Goal: Task Accomplishment & Management: Manage account settings

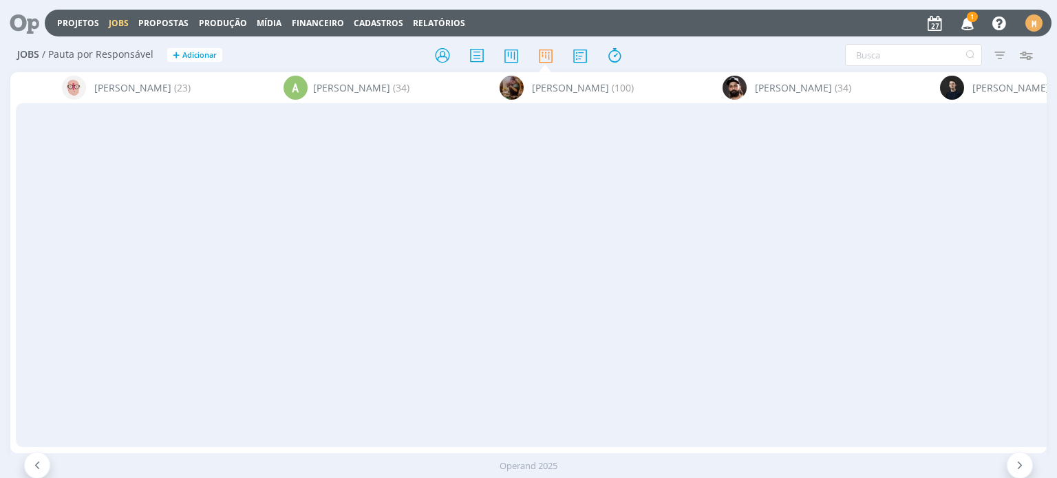
scroll to position [0, 1439]
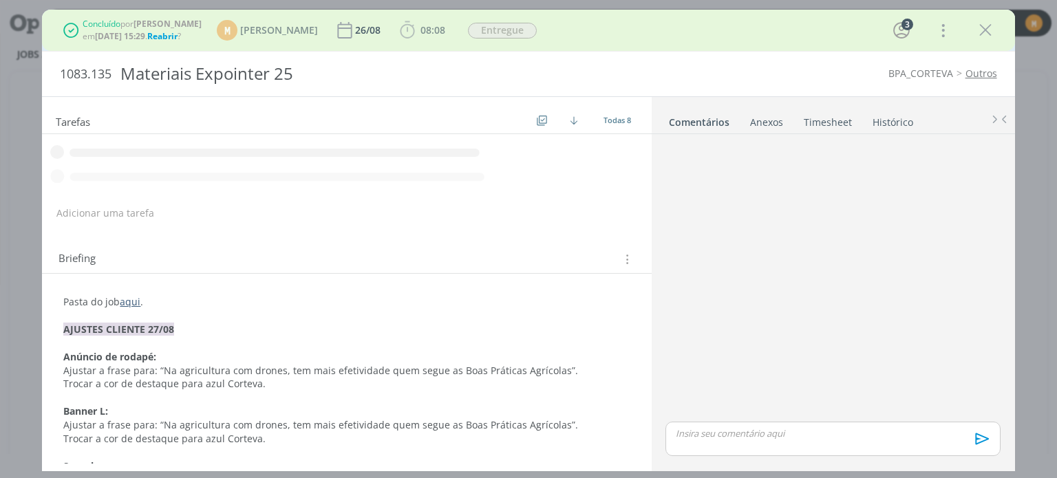
scroll to position [196, 0]
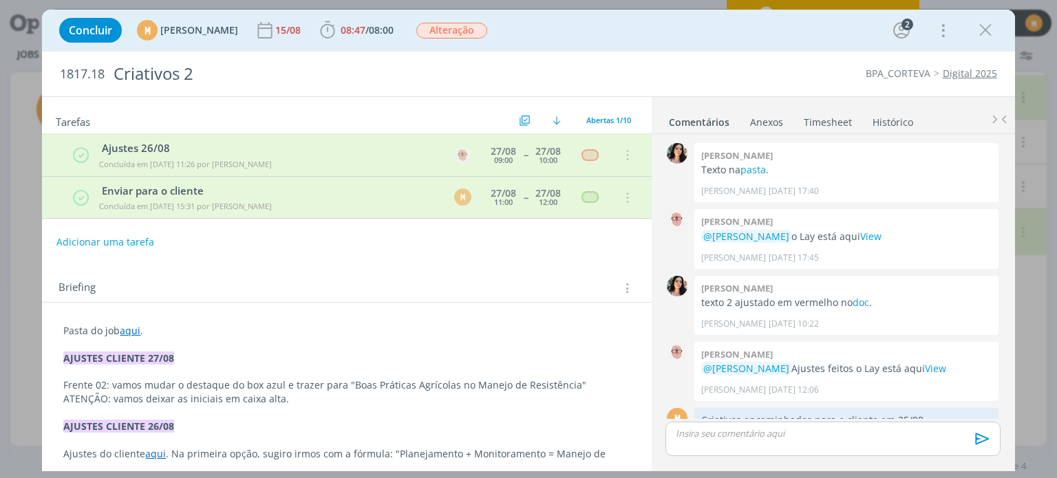
scroll to position [169, 0]
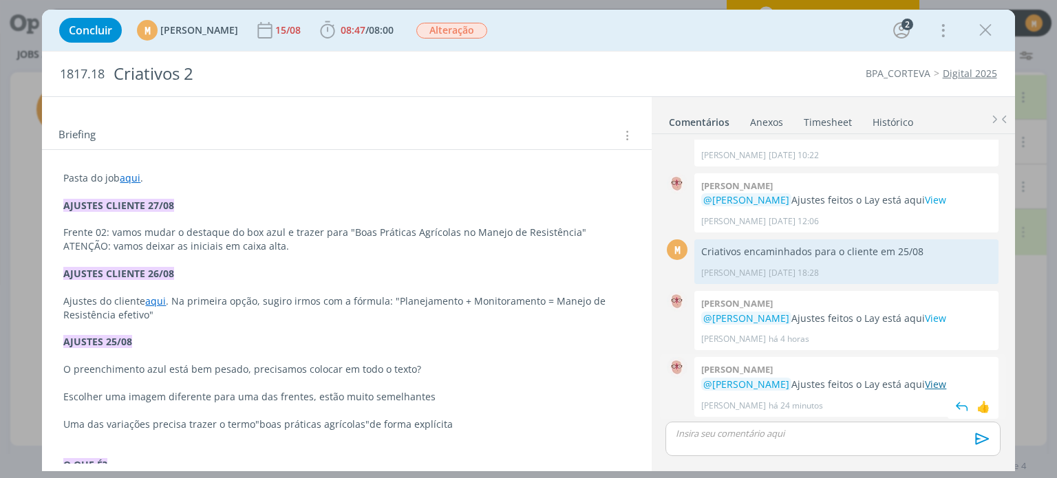
click at [946, 379] on link "View" at bounding box center [935, 384] width 21 height 13
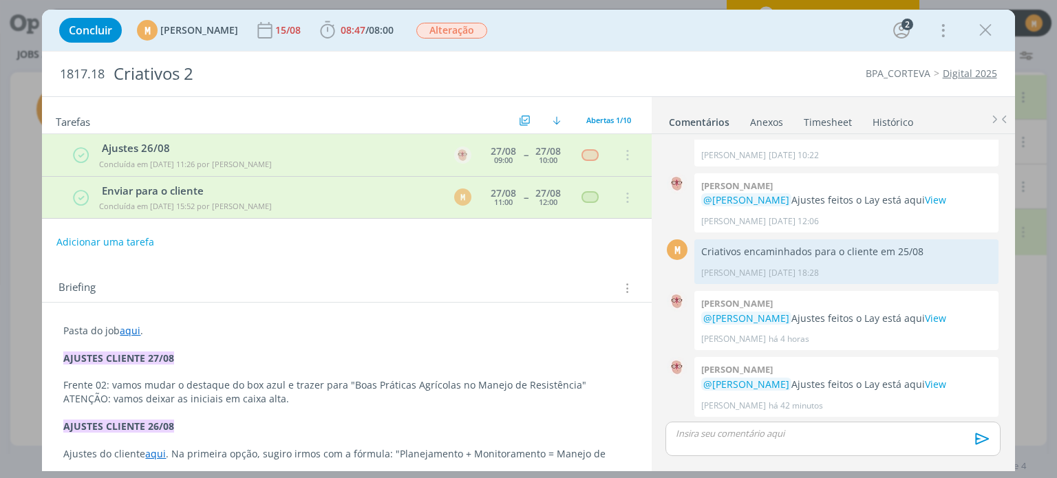
click at [795, 453] on div "dialog" at bounding box center [832, 439] width 334 height 34
click at [853, 431] on p "dialog" at bounding box center [832, 433] width 312 height 12
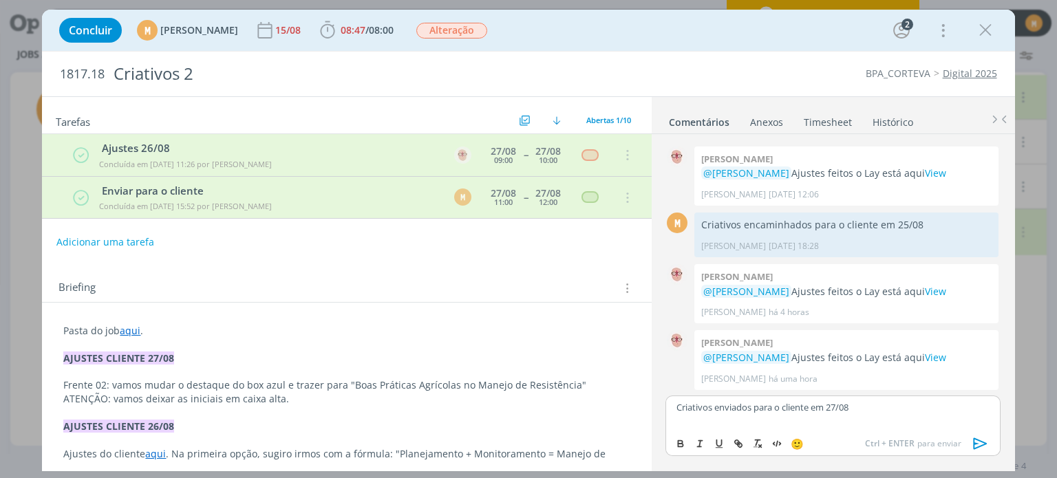
click at [981, 441] on icon "dialog" at bounding box center [980, 444] width 14 height 12
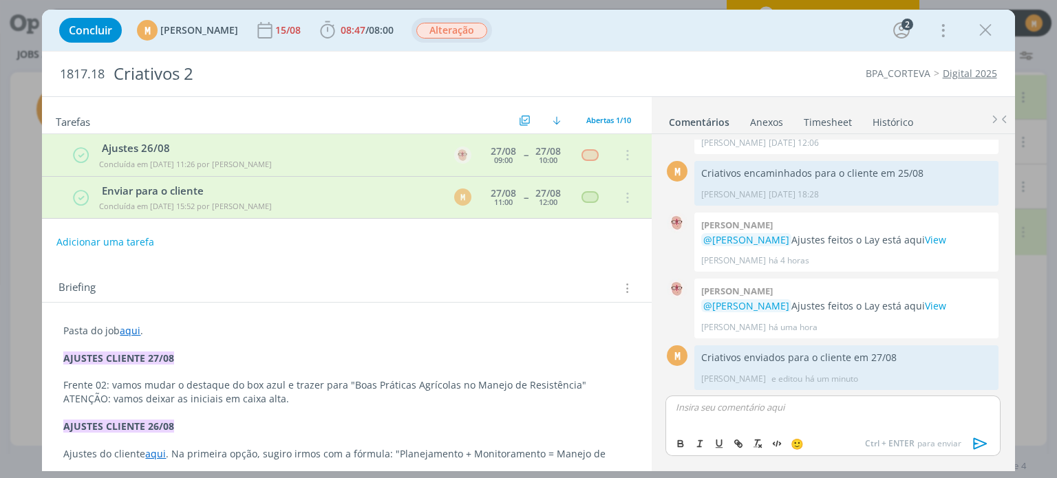
click at [484, 29] on span "Alteração" at bounding box center [451, 31] width 71 height 16
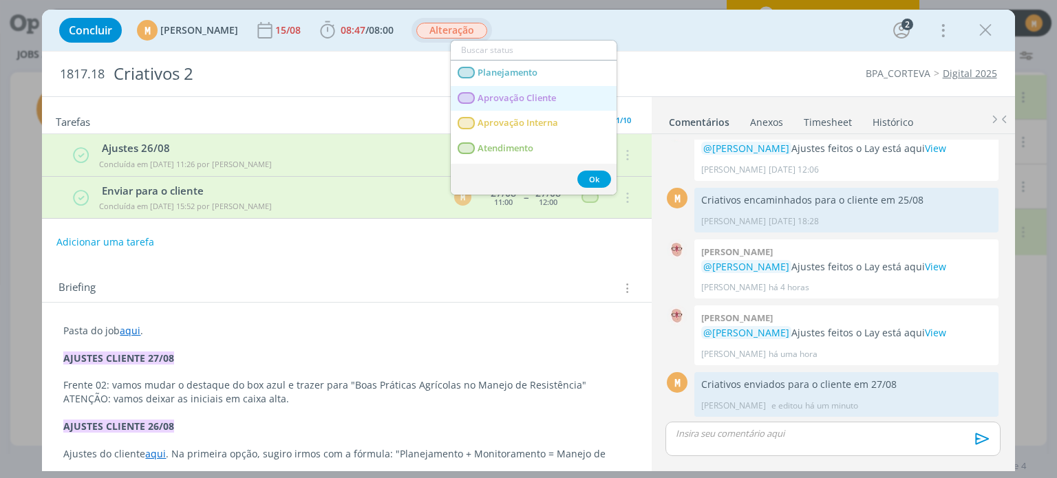
click at [506, 95] on span "Aprovação Cliente" at bounding box center [517, 98] width 78 height 11
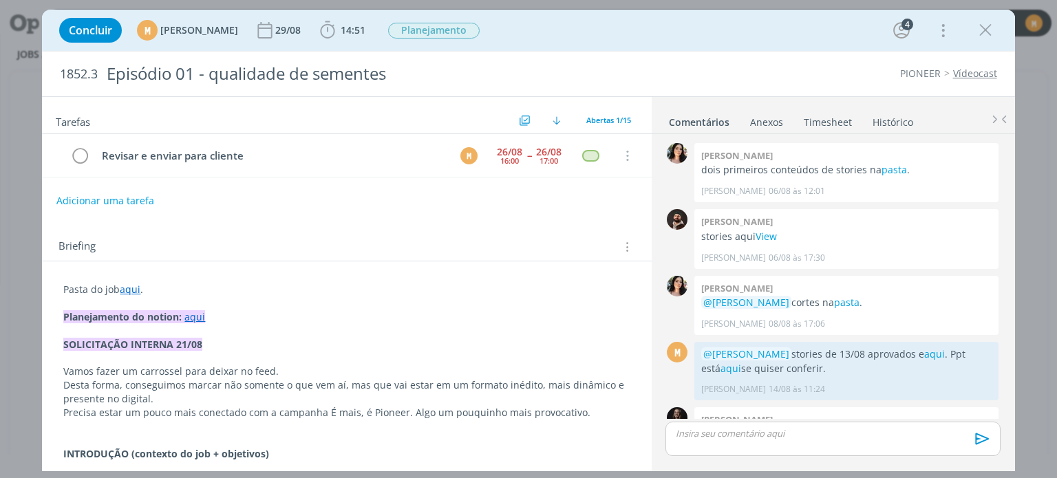
scroll to position [659, 0]
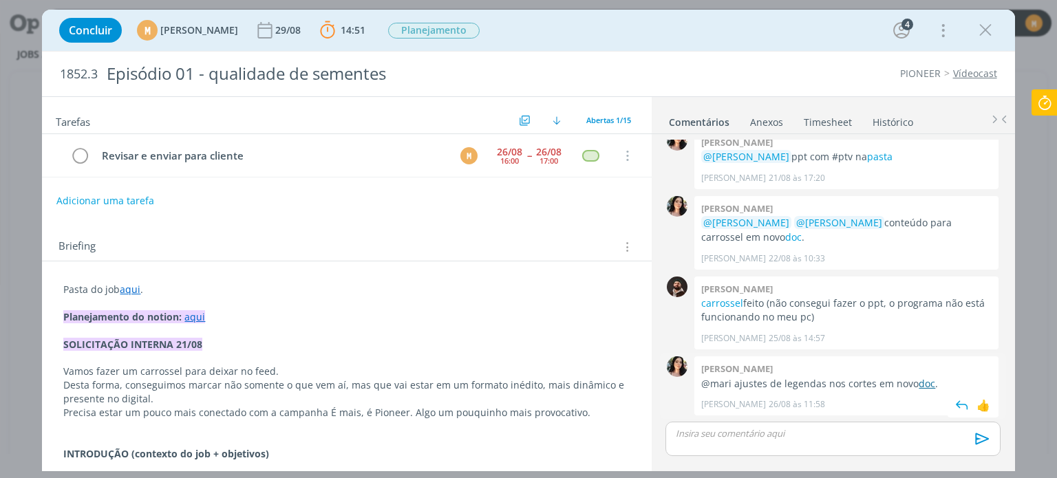
click at [927, 385] on link "doc" at bounding box center [926, 383] width 17 height 13
